Goal: Find specific page/section: Find specific page/section

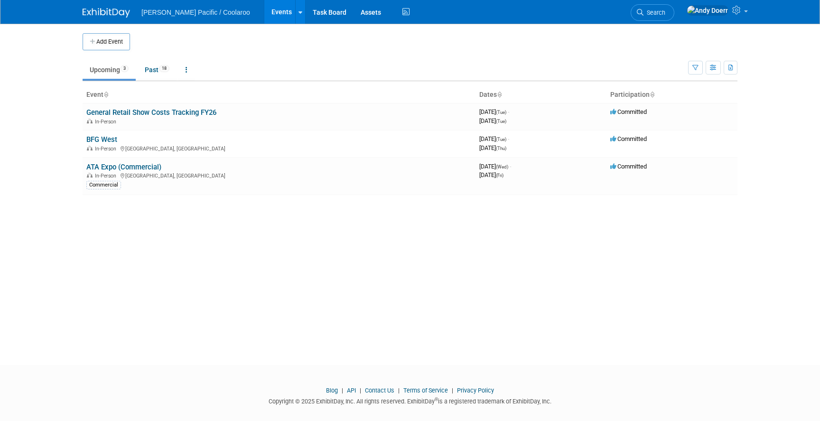
click at [165, 273] on div "Add Event New Event Duplicate Event Warning There is another event in your work…" at bounding box center [409, 186] width 669 height 324
click at [113, 137] on link "BFG West" at bounding box center [101, 139] width 31 height 9
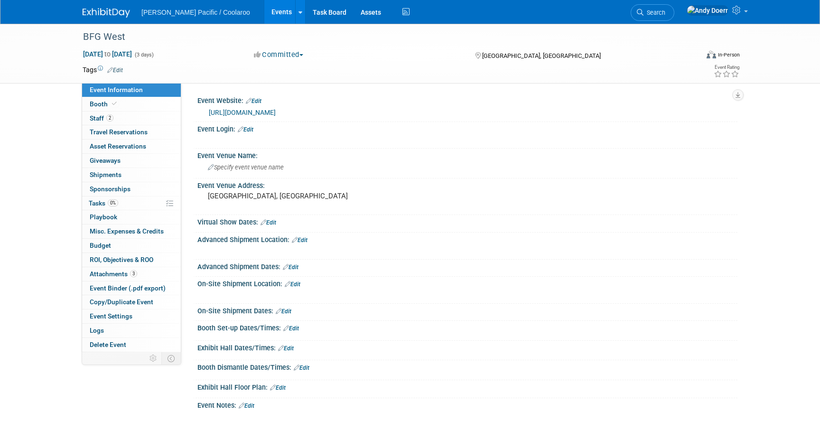
click at [276, 113] on link "[URL][DOMAIN_NAME]" at bounding box center [242, 113] width 67 height 8
click at [134, 219] on link "0 Playbook 0" at bounding box center [131, 217] width 99 height 14
